Goal: Information Seeking & Learning: Learn about a topic

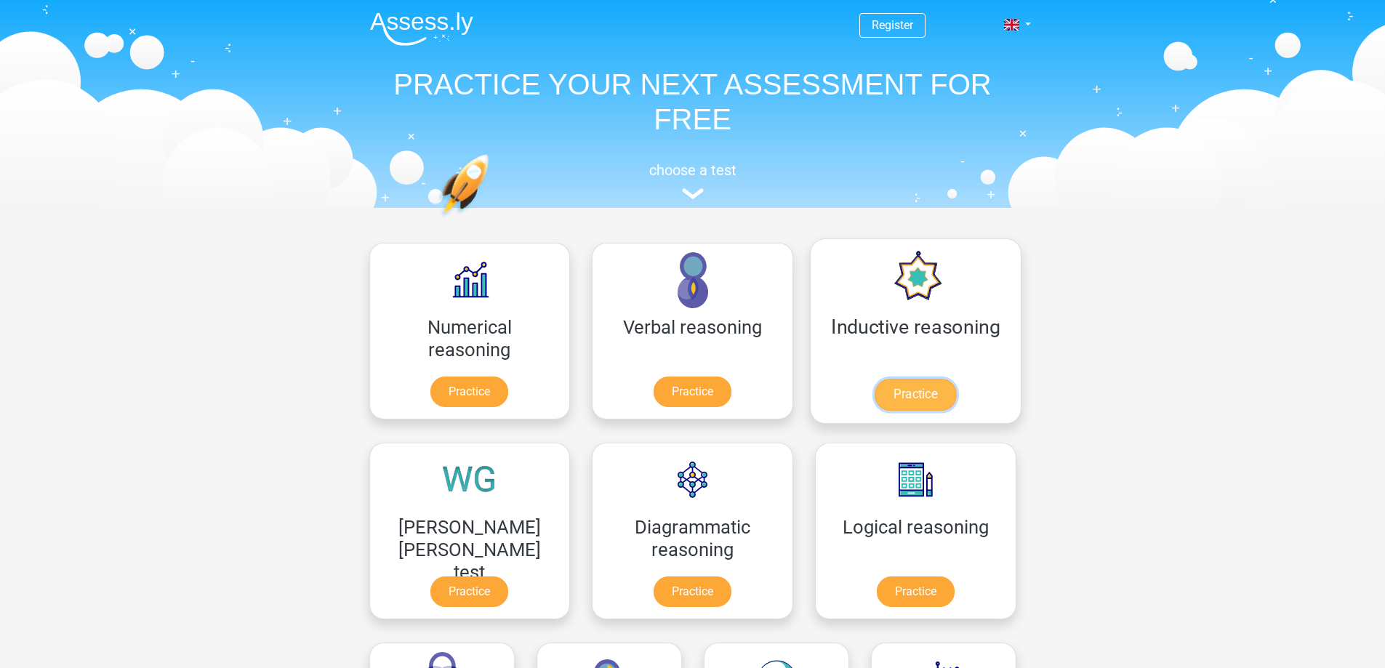
click at [874, 382] on link "Practice" at bounding box center [914, 395] width 81 height 32
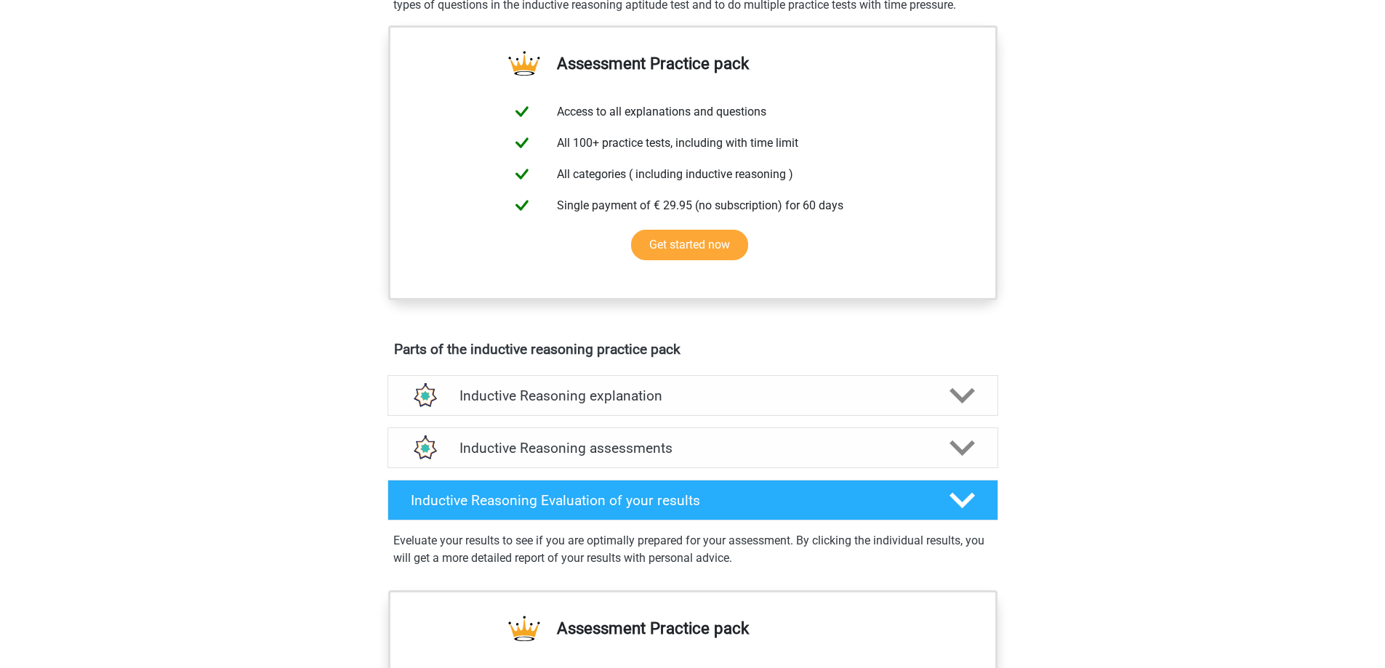
scroll to position [581, 0]
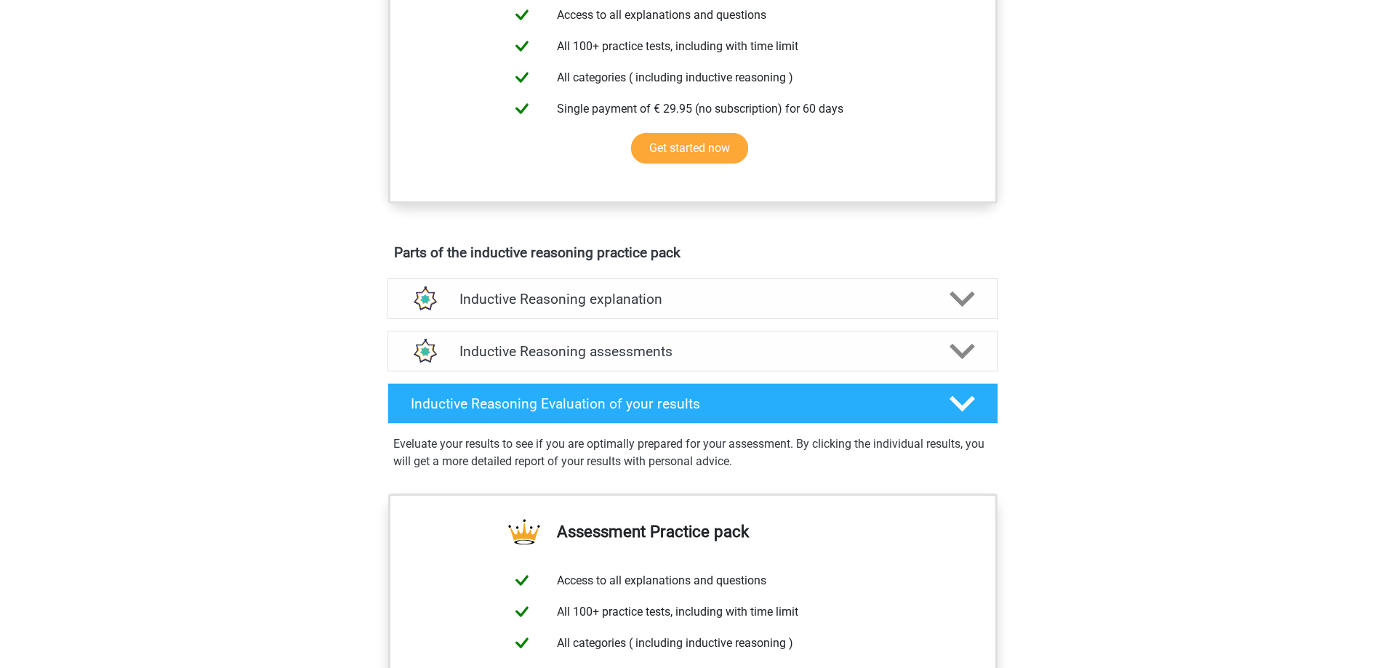
click at [774, 325] on div "Inductive Reasoning explanation There are different types of patterns that are …" at bounding box center [692, 299] width 667 height 52
click at [905, 294] on div "Inductive Reasoning explanation There are different types of patterns that are …" at bounding box center [692, 299] width 667 height 52
click at [957, 310] on icon at bounding box center [961, 298] width 25 height 25
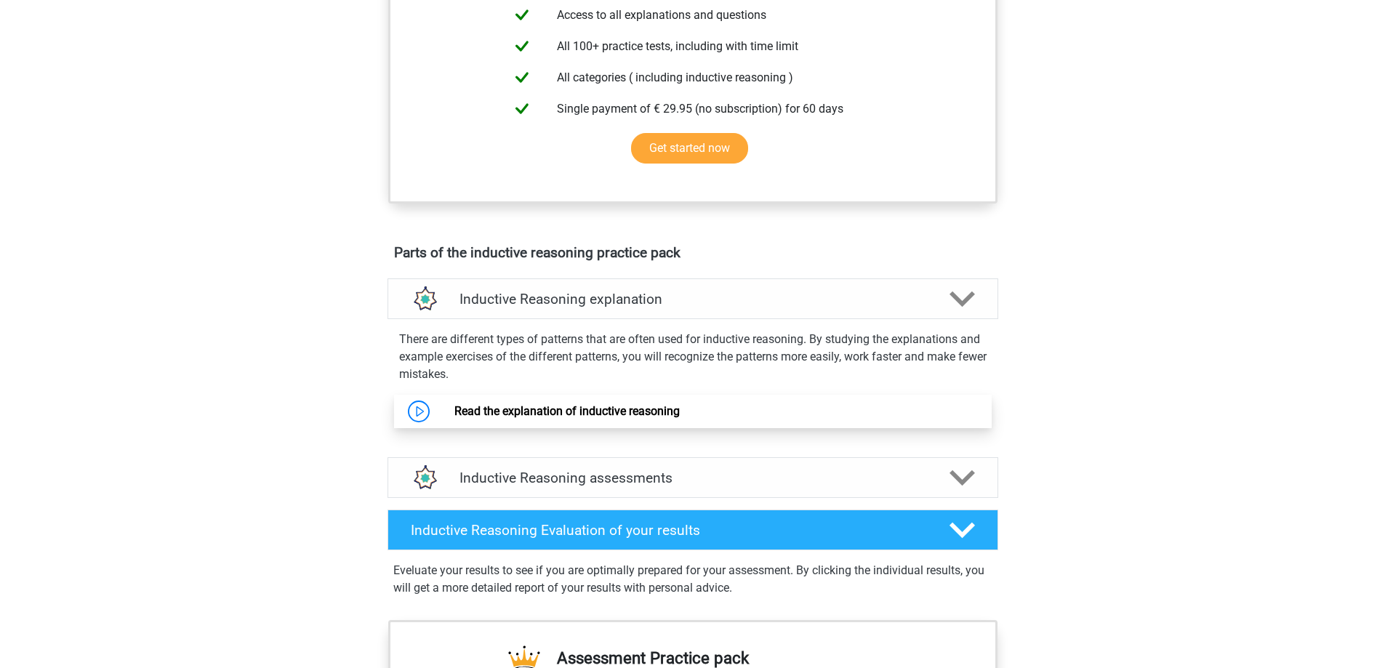
click at [454, 418] on link "Read the explanation of inductive reasoning" at bounding box center [566, 411] width 225 height 14
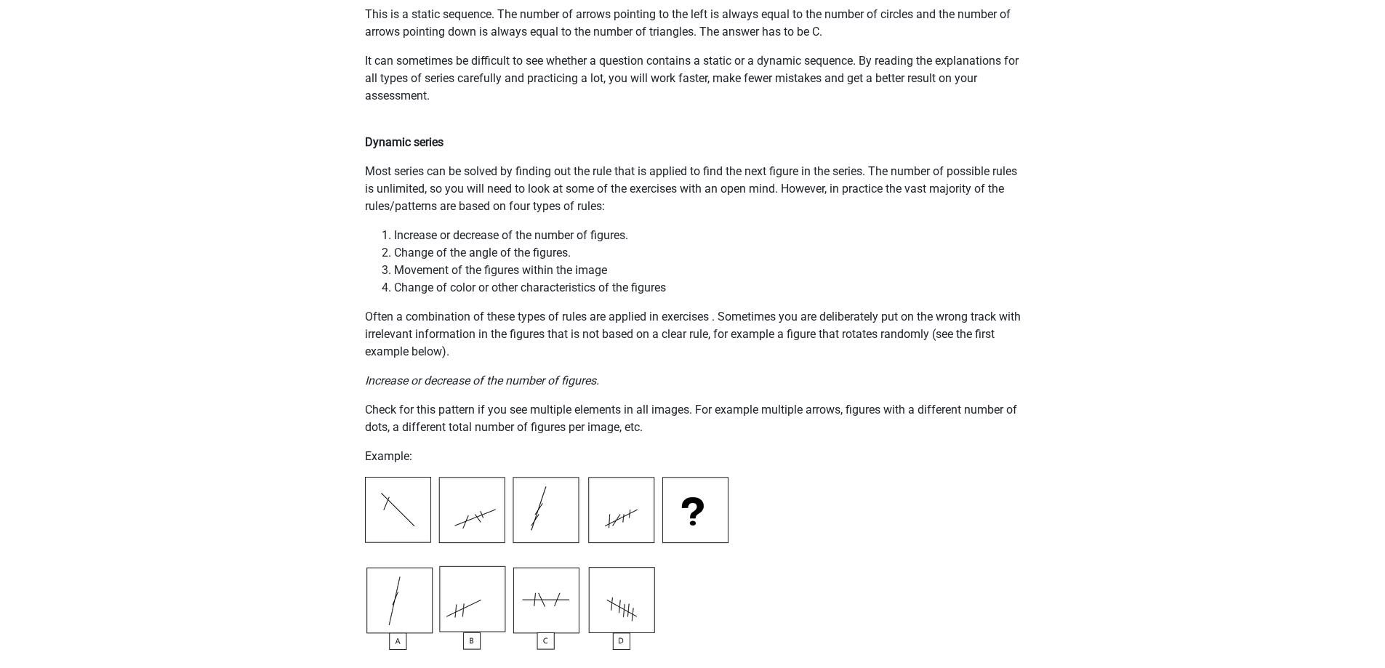
scroll to position [916, 0]
